Goal: Task Accomplishment & Management: Manage account settings

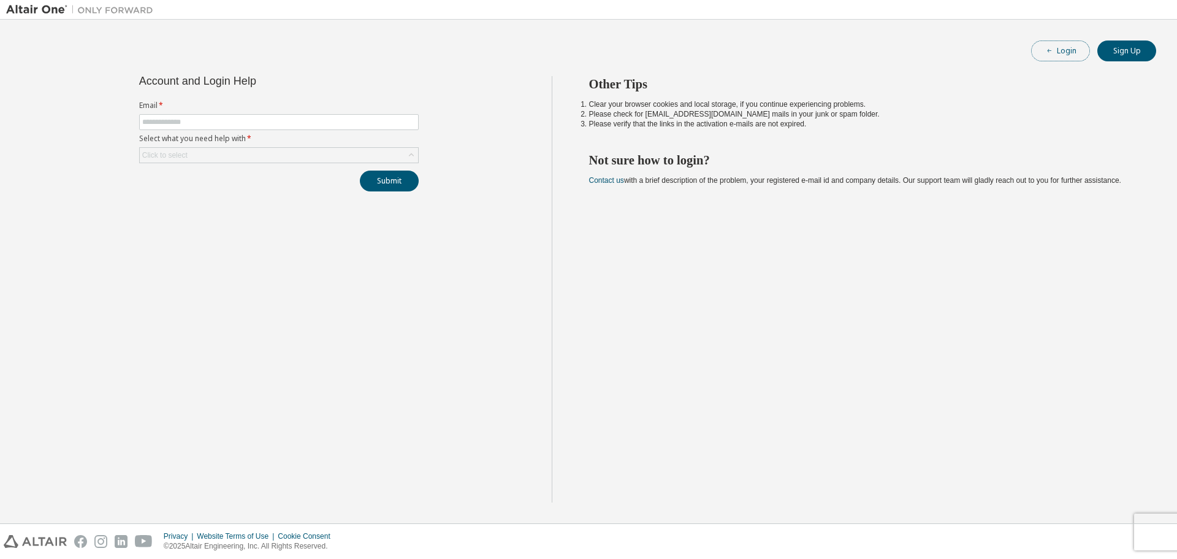
click at [1051, 58] on button "Login" at bounding box center [1060, 50] width 59 height 21
click at [275, 121] on input "text" at bounding box center [278, 122] width 273 height 10
type input "**********"
click at [358, 153] on div "Click to select" at bounding box center [279, 155] width 278 height 15
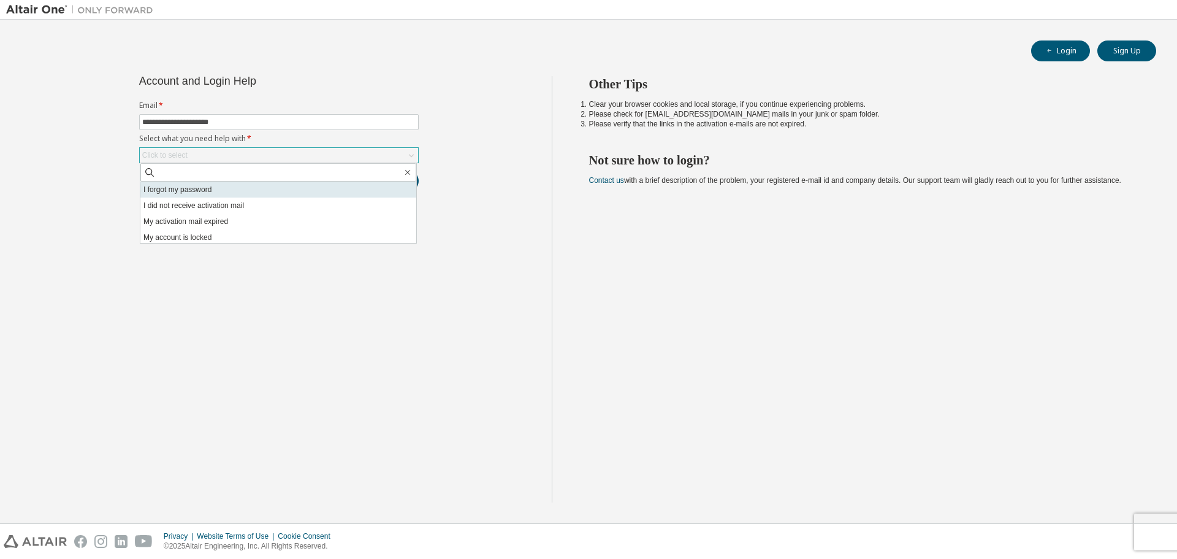
click at [211, 193] on li "I forgot my password" at bounding box center [278, 189] width 276 height 16
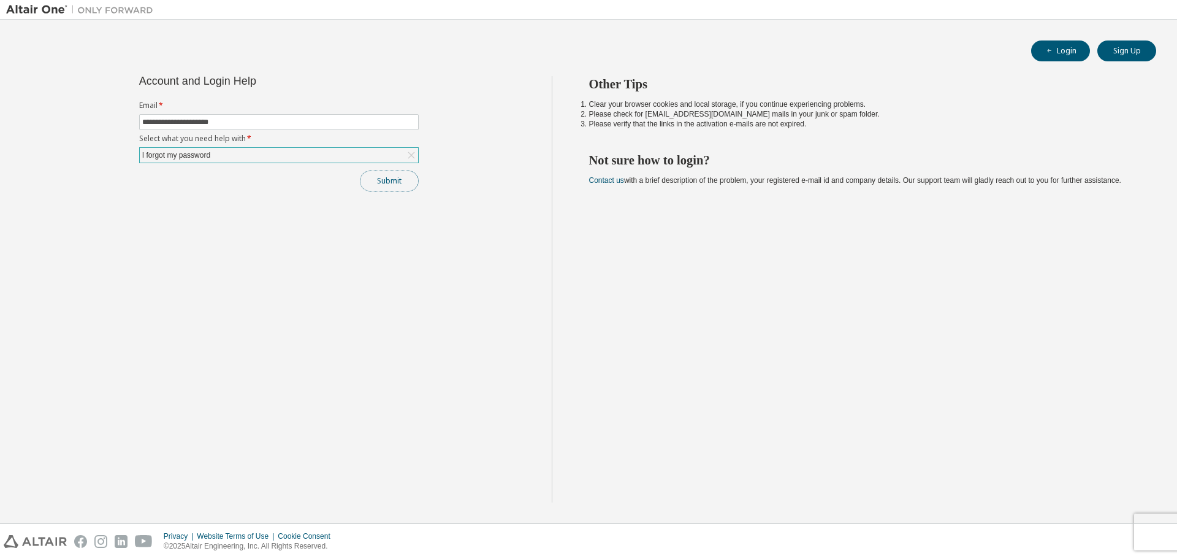
click at [398, 188] on button "Submit" at bounding box center [389, 180] width 59 height 21
click at [382, 178] on button "Submit" at bounding box center [389, 180] width 59 height 21
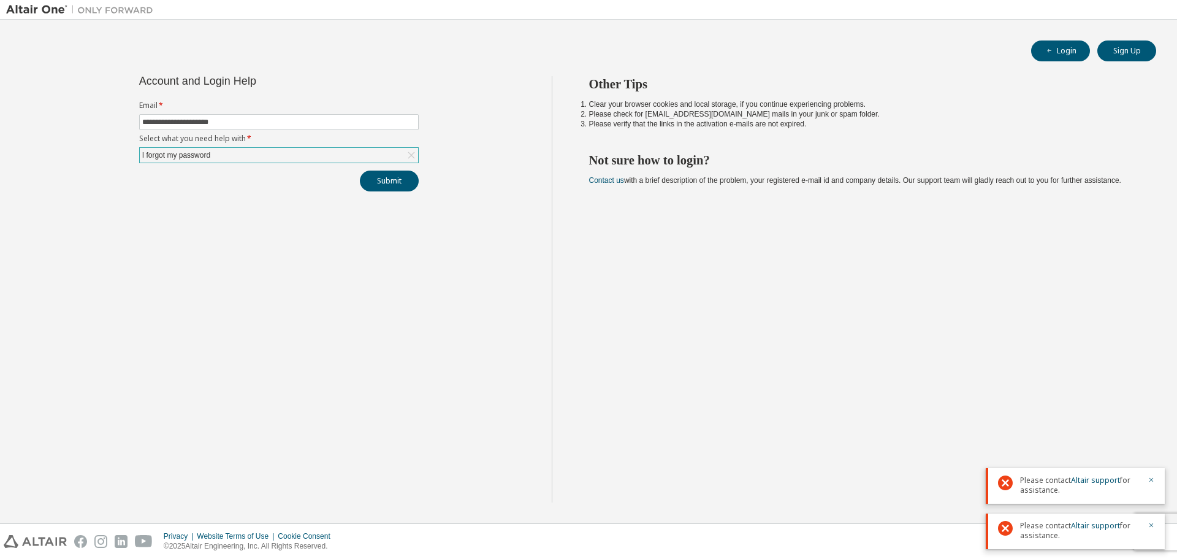
click at [1072, 340] on div "Other Tips Clear your browser cookies and local storage, if you continue experi…" at bounding box center [862, 289] width 620 height 426
click at [279, 157] on div "I forgot my password" at bounding box center [279, 155] width 278 height 15
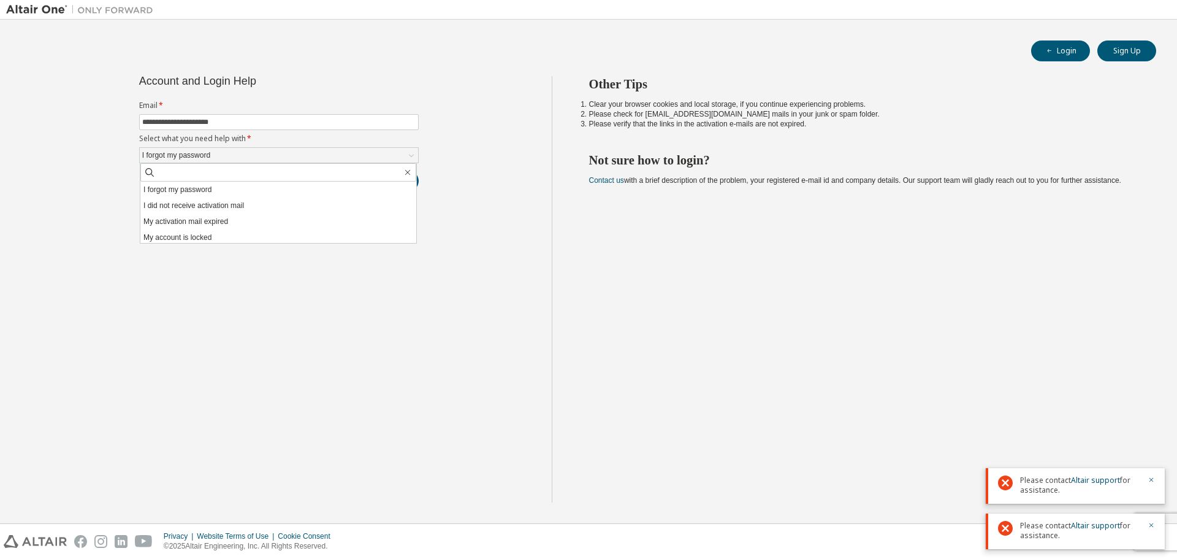
click at [249, 199] on li "I did not receive activation mail" at bounding box center [278, 205] width 276 height 16
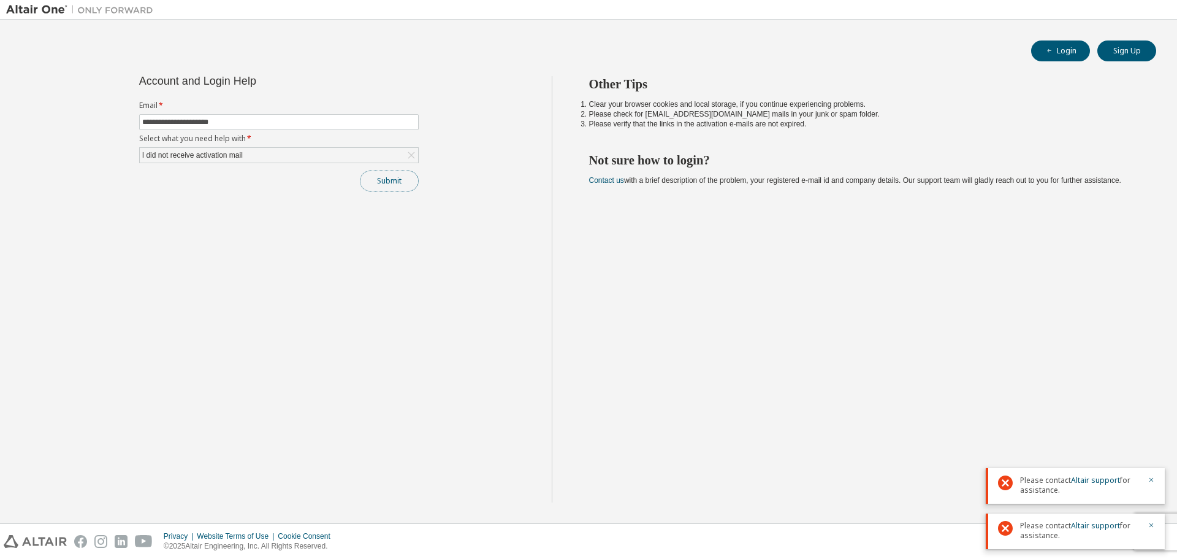
click at [378, 183] on button "Submit" at bounding box center [389, 180] width 59 height 21
click at [1093, 529] on link "Altair support" at bounding box center [1095, 525] width 49 height 10
click at [1064, 48] on button "Login" at bounding box center [1060, 50] width 59 height 21
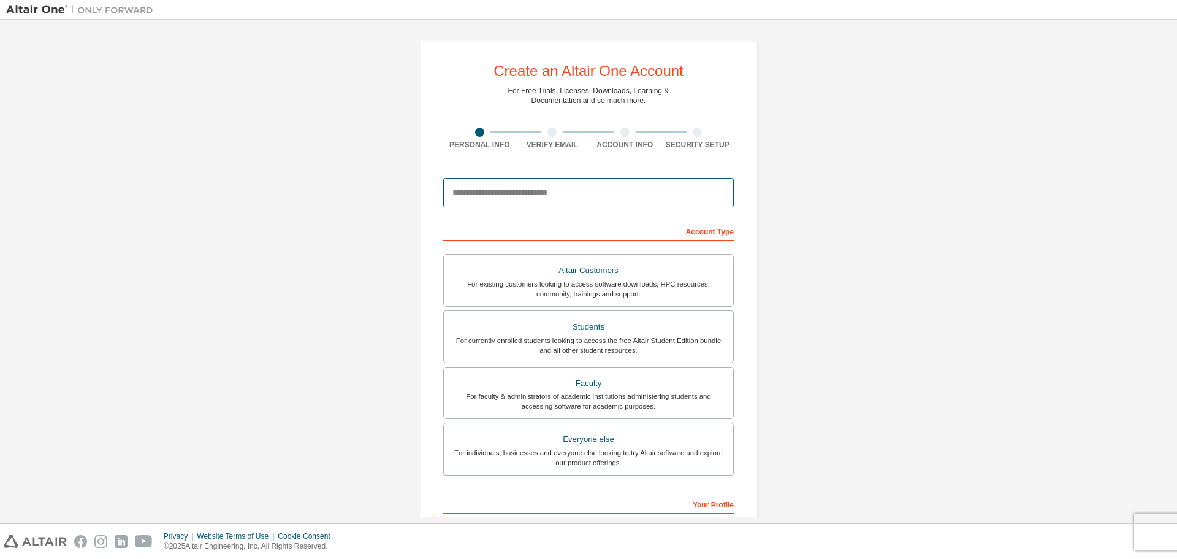
click at [544, 190] on input "email" at bounding box center [588, 192] width 291 height 29
type input "**********"
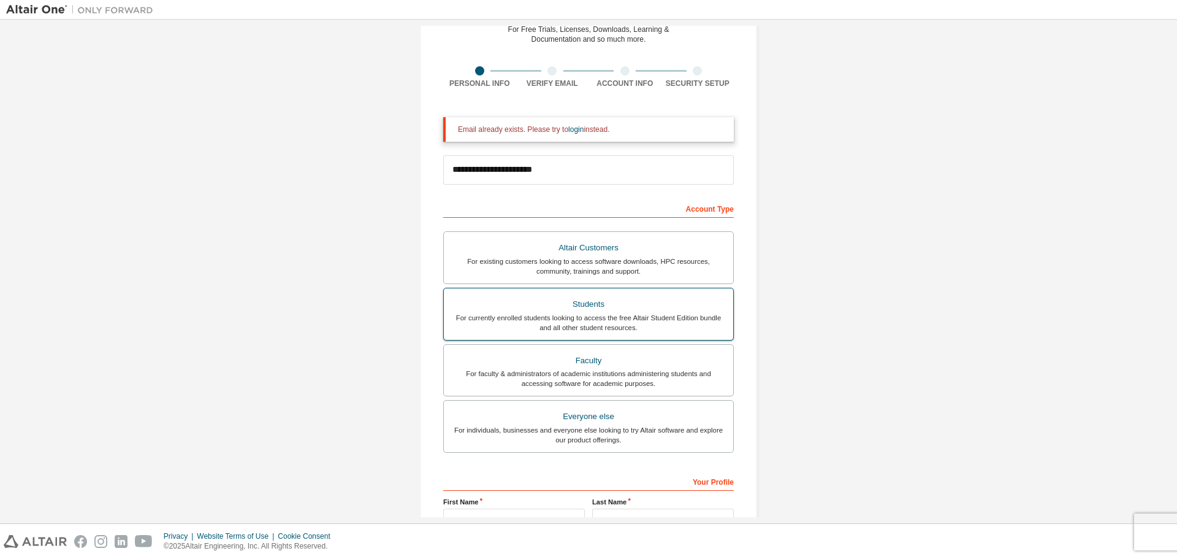
click at [606, 310] on div "Students" at bounding box center [588, 304] width 275 height 17
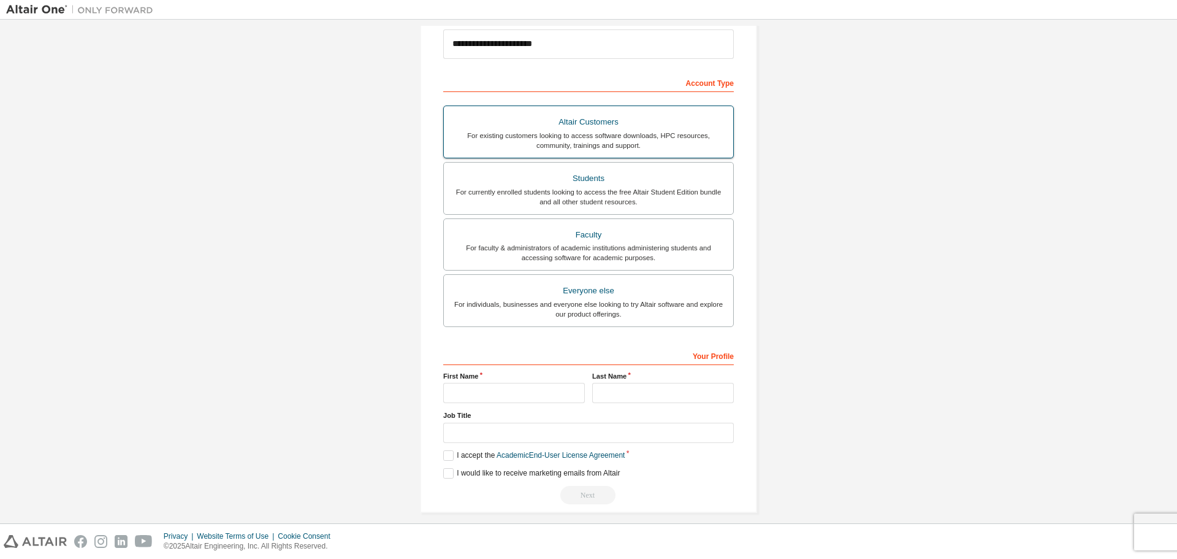
scroll to position [197, 0]
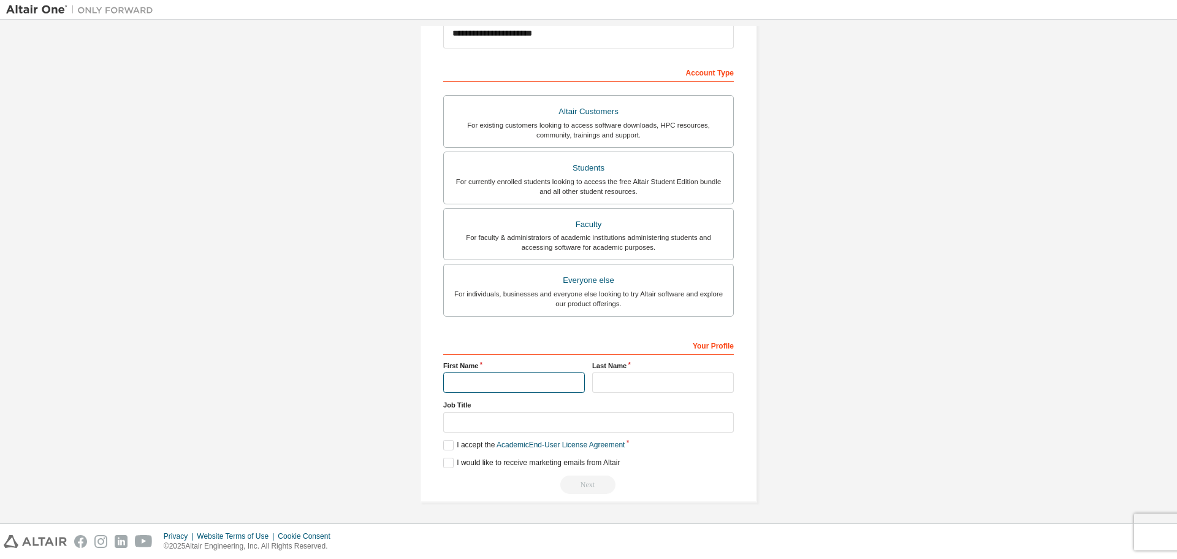
click at [556, 380] on input "text" at bounding box center [514, 382] width 142 height 20
type input "*******"
click at [602, 383] on input "text" at bounding box center [663, 382] width 142 height 20
type input "****"
click at [486, 427] on input "text" at bounding box center [588, 422] width 291 height 20
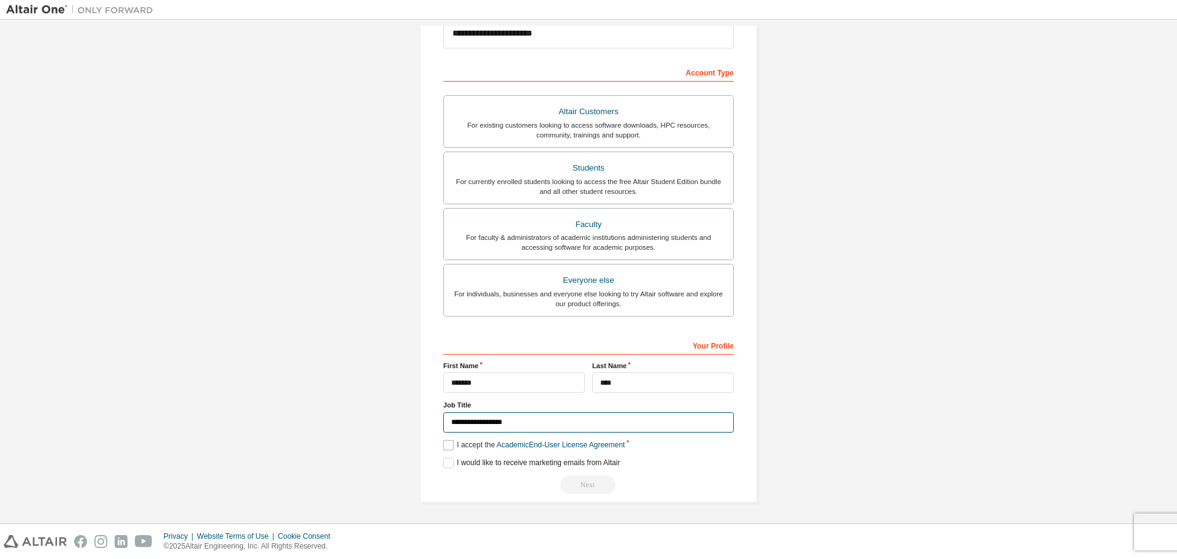
type input "**********"
click at [448, 445] on label "I accept the Academic End-User License Agreement" at bounding box center [533, 445] width 181 height 10
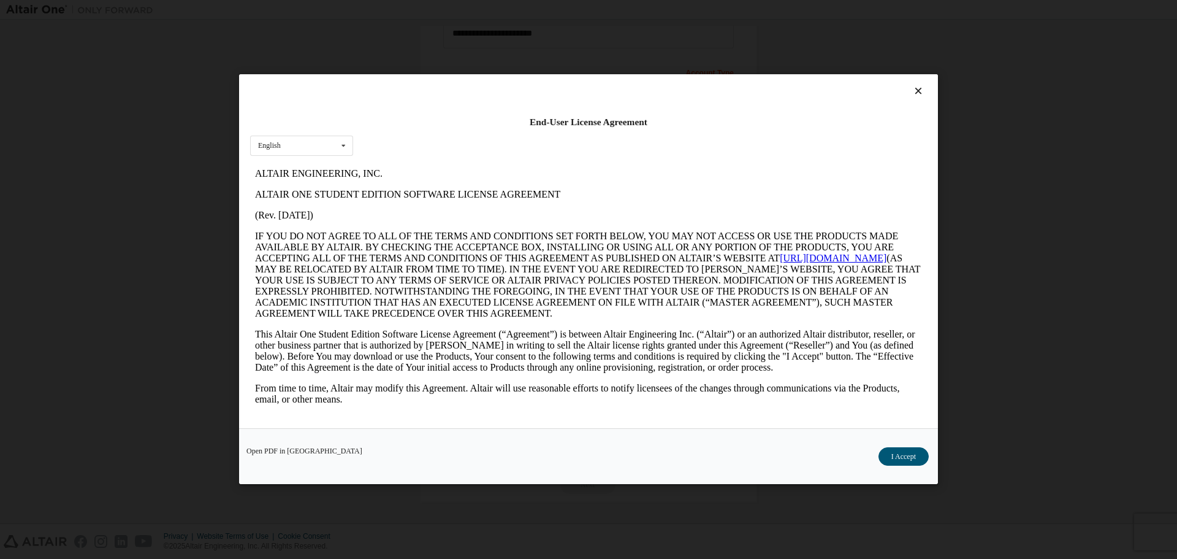
scroll to position [0, 0]
click at [923, 458] on button "I Accept" at bounding box center [904, 457] width 50 height 18
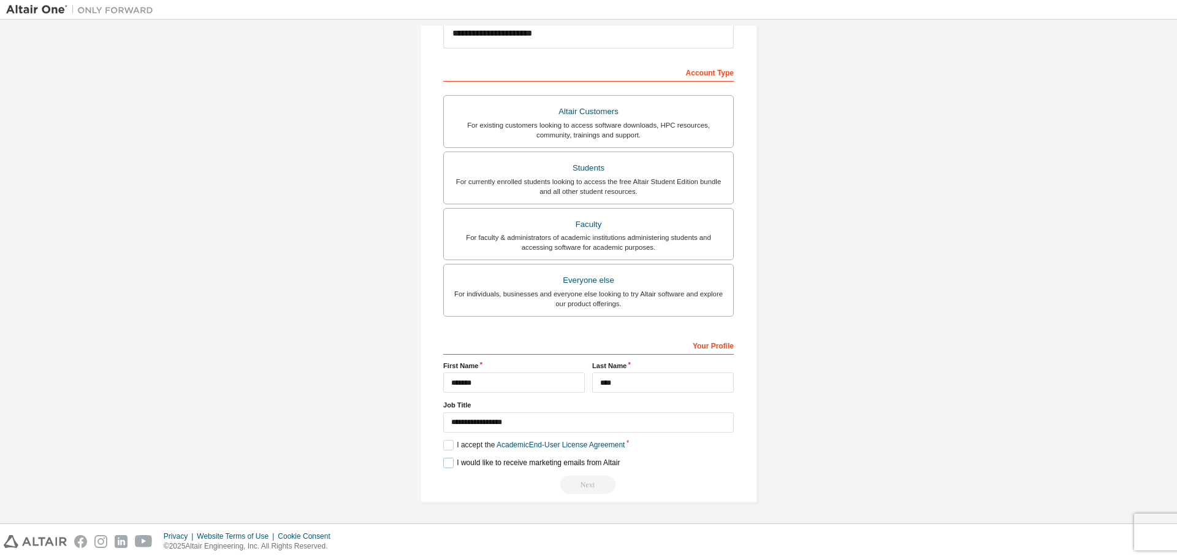
click at [446, 461] on label "I would like to receive marketing emails from Altair" at bounding box center [531, 462] width 177 height 10
click at [580, 482] on div "Next" at bounding box center [588, 484] width 291 height 18
click at [581, 482] on div "Next" at bounding box center [588, 484] width 291 height 18
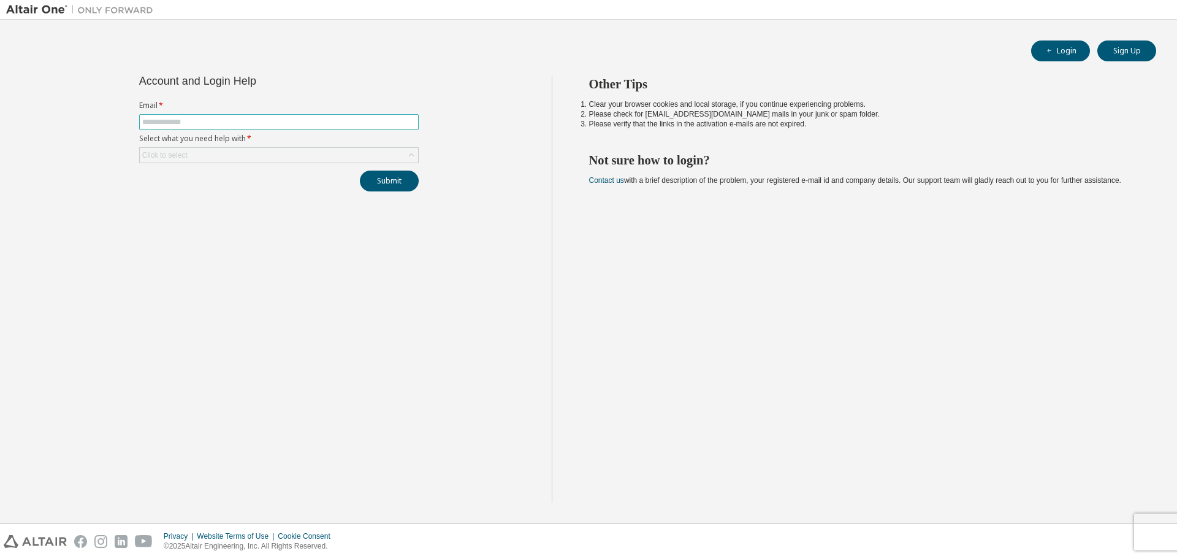
click at [388, 116] on span at bounding box center [279, 122] width 280 height 16
click at [371, 125] on input "text" at bounding box center [278, 122] width 273 height 10
type input "**********"
click at [280, 160] on div "Click to select" at bounding box center [279, 155] width 278 height 15
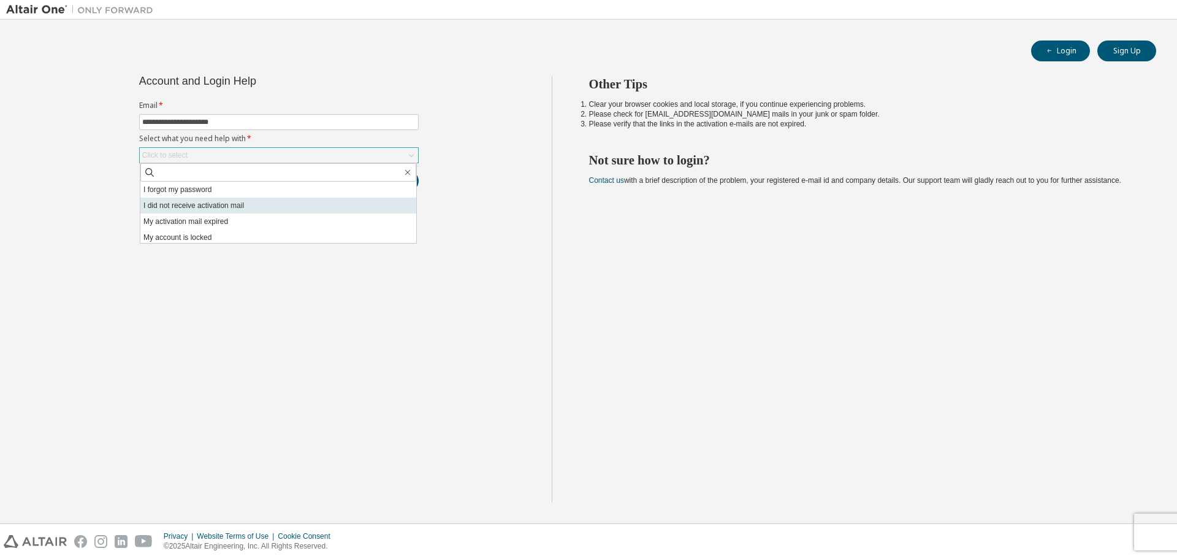
click at [297, 199] on li "I did not receive activation mail" at bounding box center [278, 205] width 276 height 16
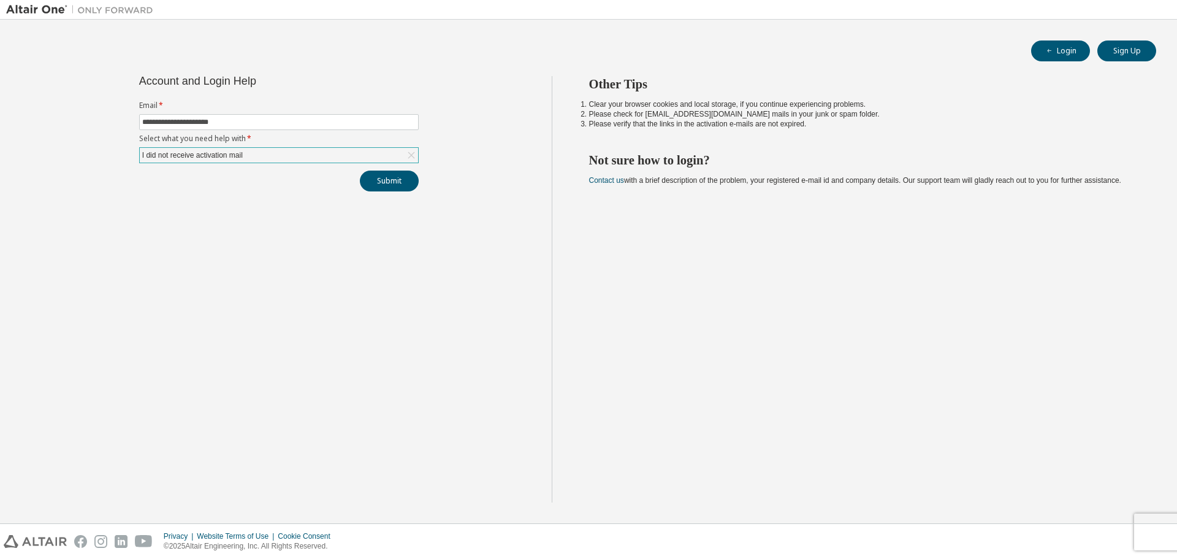
click at [336, 156] on div "I did not receive activation mail" at bounding box center [279, 155] width 278 height 15
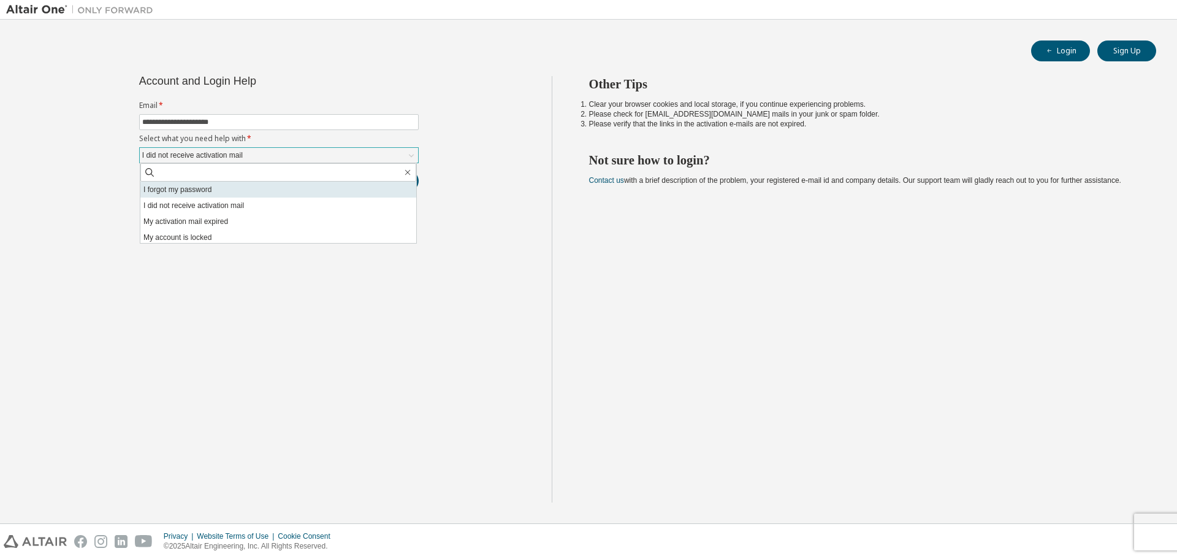
click at [239, 197] on li "I forgot my password" at bounding box center [278, 189] width 276 height 16
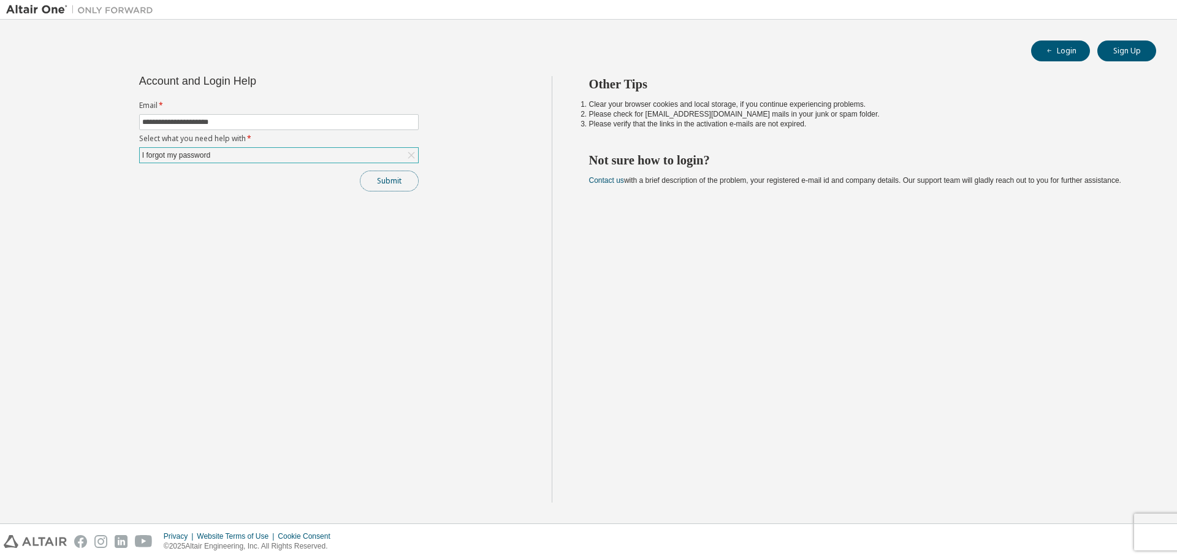
click at [399, 174] on button "Submit" at bounding box center [389, 180] width 59 height 21
drag, startPoint x: 1086, startPoint y: 308, endPoint x: 1080, endPoint y: 309, distance: 6.3
click at [1086, 308] on div "Other Tips Clear your browser cookies and local storage, if you continue experi…" at bounding box center [862, 289] width 620 height 426
click at [1083, 530] on link "Altair support" at bounding box center [1095, 525] width 49 height 10
click at [1091, 527] on link "Altair support" at bounding box center [1095, 525] width 49 height 10
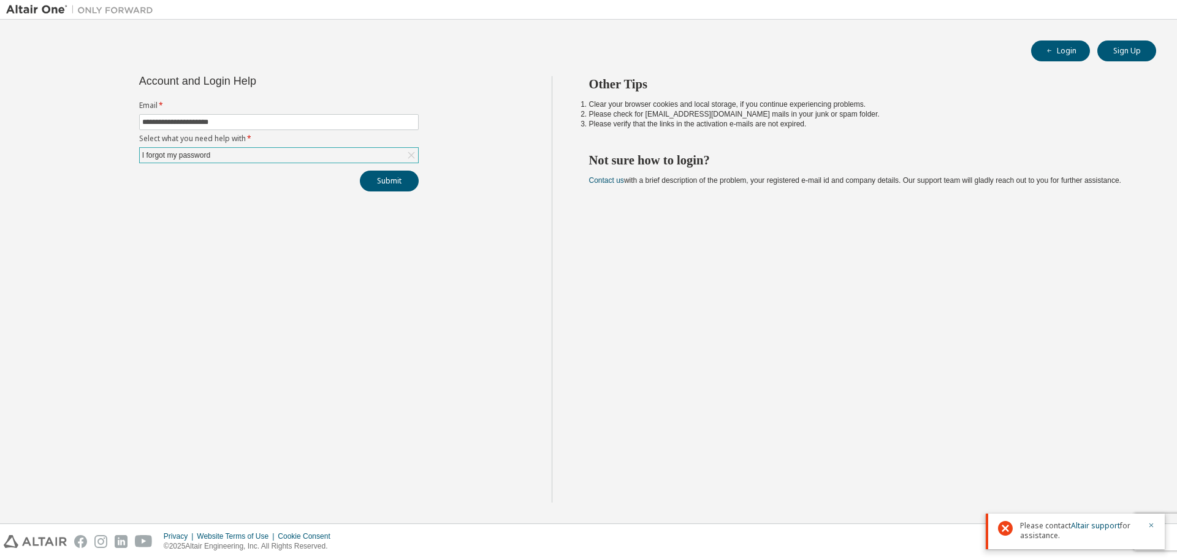
click at [853, 408] on div "Other Tips Clear your browser cookies and local storage, if you continue experi…" at bounding box center [862, 289] width 620 height 426
click at [1153, 520] on div "Please contact Altair support for assistance." at bounding box center [1075, 531] width 179 height 36
click at [1155, 524] on icon "button" at bounding box center [1151, 524] width 7 height 7
click at [438, 279] on div "**********" at bounding box center [279, 289] width 546 height 426
click at [375, 179] on button "Submit" at bounding box center [389, 180] width 59 height 21
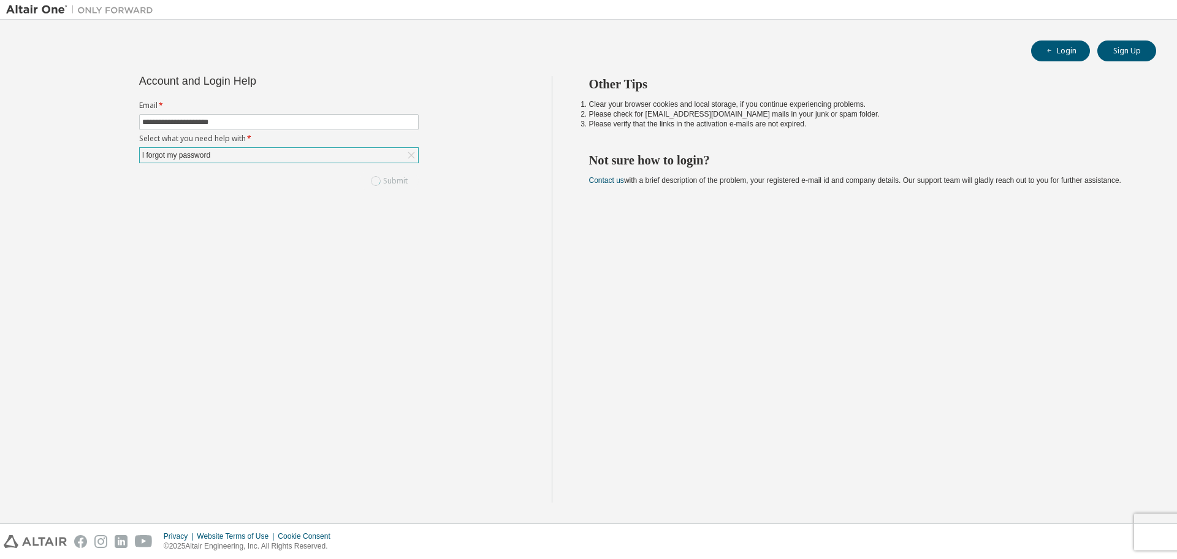
click at [820, 273] on div "Other Tips Clear your browser cookies and local storage, if you continue experi…" at bounding box center [862, 289] width 620 height 426
drag, startPoint x: 234, startPoint y: 120, endPoint x: 120, endPoint y: 124, distance: 114.1
click at [120, 124] on div "**********" at bounding box center [279, 289] width 546 height 426
click at [192, 250] on div "**********" at bounding box center [279, 289] width 546 height 426
click at [1070, 40] on button "Login" at bounding box center [1060, 50] width 59 height 21
